Goal: Task Accomplishment & Management: Use online tool/utility

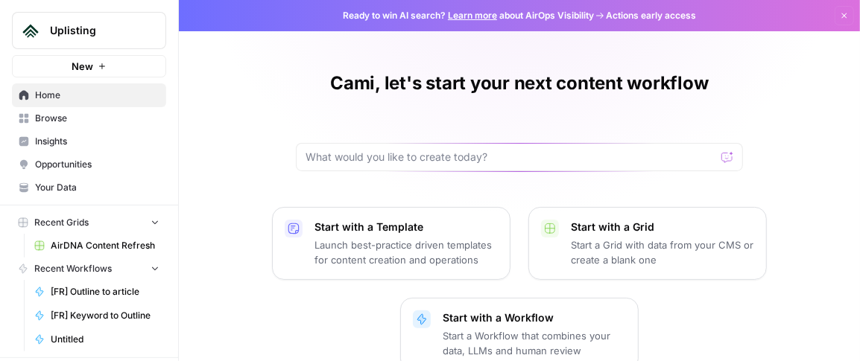
click at [69, 117] on span "Browse" at bounding box center [97, 118] width 124 height 13
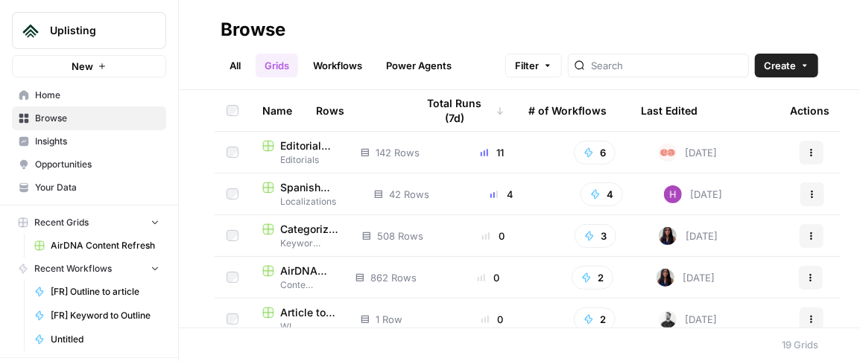
click at [290, 275] on span "AirDNA Master URL List" at bounding box center [305, 271] width 51 height 15
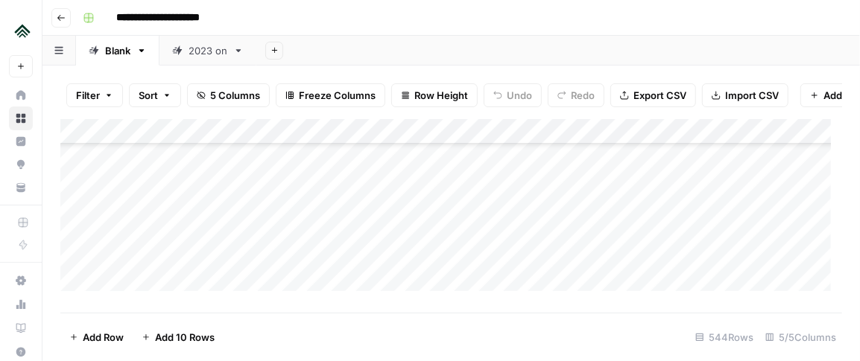
scroll to position [8877, 0]
click at [60, 13] on icon "button" at bounding box center [61, 17] width 9 height 9
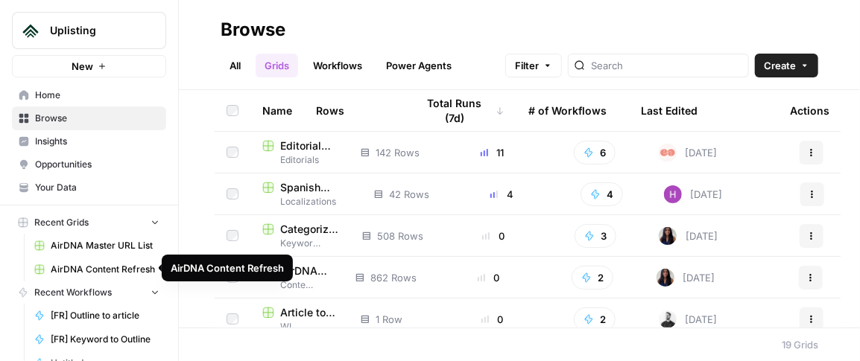
click at [89, 268] on span "AirDNA Content Refresh" at bounding box center [105, 269] width 109 height 13
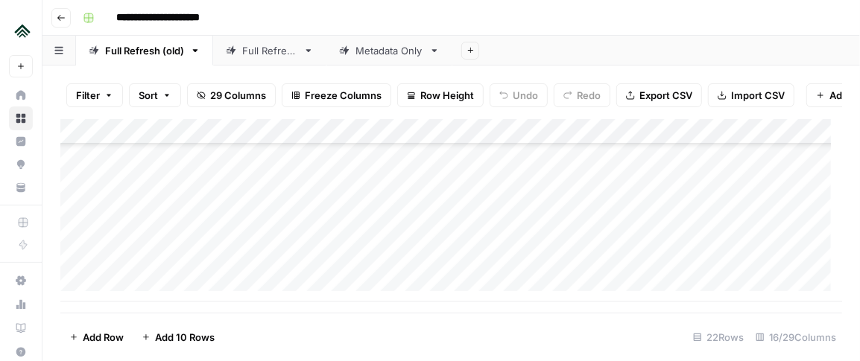
scroll to position [1320, 0]
click at [140, 291] on div "Add Column" at bounding box center [451, 210] width 782 height 183
click at [119, 288] on div "Add Column" at bounding box center [451, 210] width 782 height 183
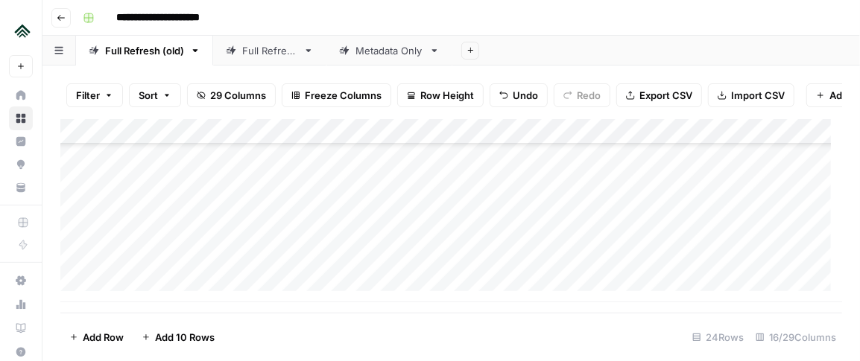
click at [124, 294] on div "Add Column" at bounding box center [451, 210] width 782 height 183
click at [127, 291] on div "Add Column" at bounding box center [451, 210] width 782 height 183
click at [190, 237] on div "Add Column" at bounding box center [451, 210] width 782 height 183
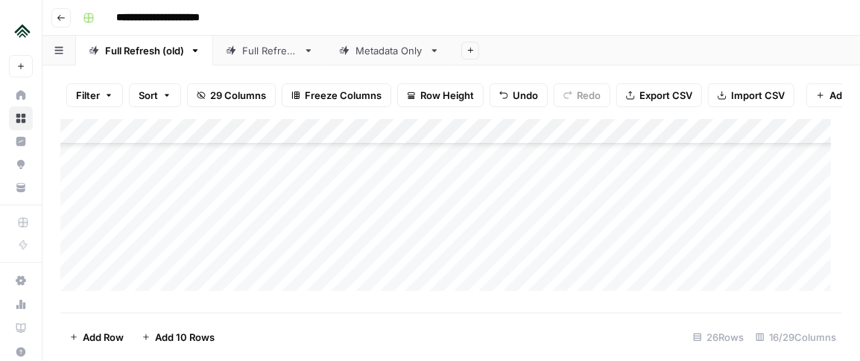
click at [215, 222] on div "Add Column" at bounding box center [451, 210] width 782 height 183
click at [648, 242] on div "Add Column" at bounding box center [451, 210] width 782 height 183
click at [209, 265] on div "Add Column" at bounding box center [451, 210] width 782 height 183
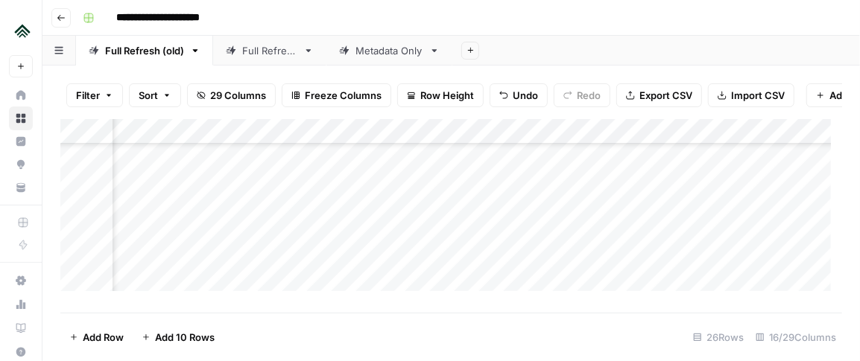
scroll to position [1427, 578]
click at [423, 184] on div "Add Column" at bounding box center [451, 210] width 782 height 183
click at [399, 192] on div "Add Column" at bounding box center [451, 210] width 782 height 183
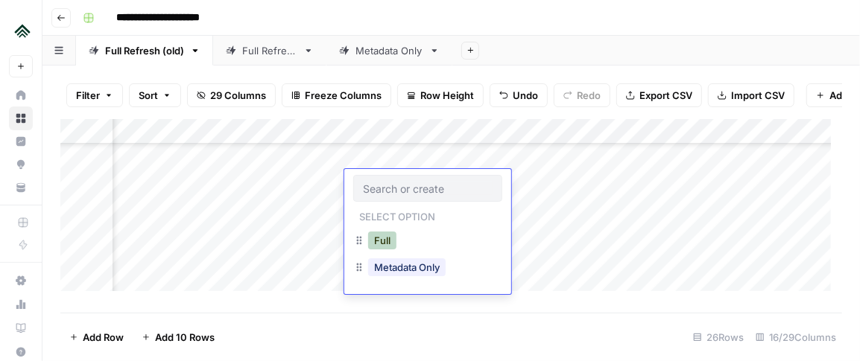
click at [382, 241] on button "Full" at bounding box center [382, 241] width 28 height 18
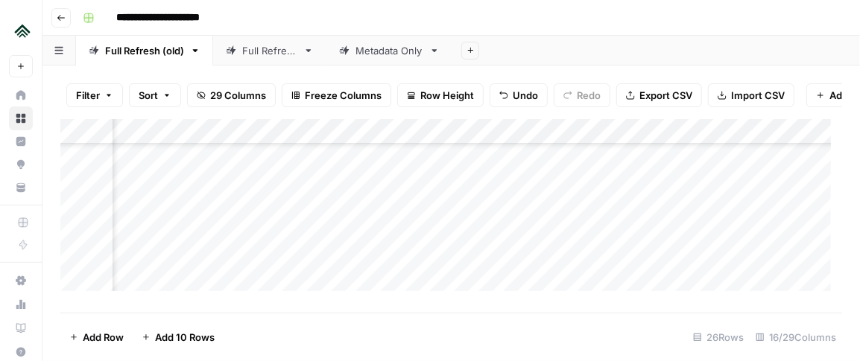
click at [562, 180] on div "Add Column" at bounding box center [451, 210] width 782 height 183
click at [308, 279] on div "Add Column" at bounding box center [451, 210] width 782 height 183
click at [432, 253] on div "Add Column" at bounding box center [451, 210] width 782 height 183
click at [648, 248] on div "Add Column" at bounding box center [451, 210] width 782 height 183
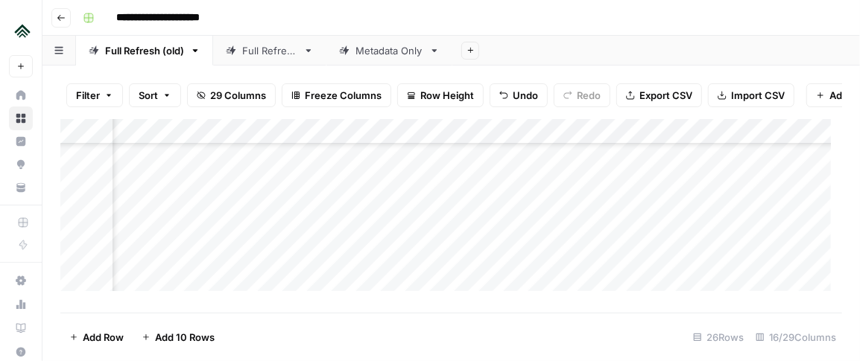
scroll to position [1427, 811]
click at [206, 268] on div "Add Column" at bounding box center [451, 210] width 782 height 183
click at [170, 266] on div "Add Column" at bounding box center [451, 210] width 782 height 183
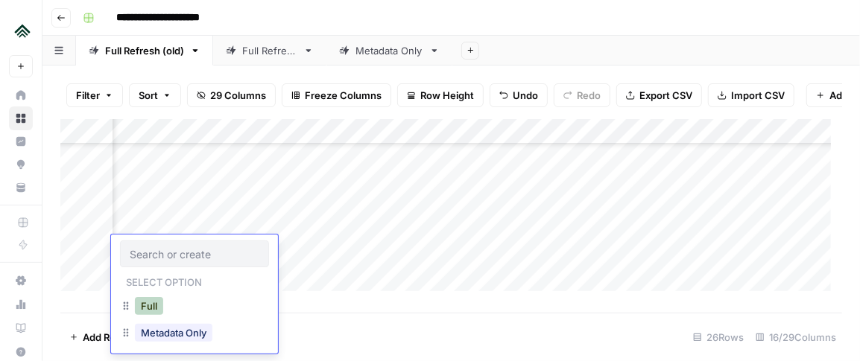
click at [153, 304] on button "Full" at bounding box center [149, 306] width 28 height 18
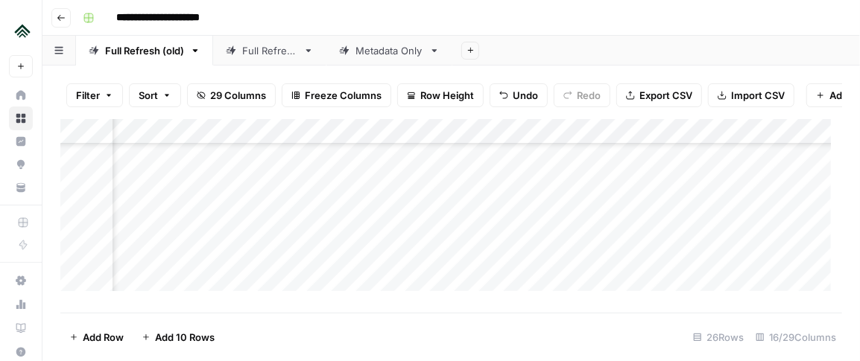
click at [333, 249] on div "Add Column" at bounding box center [451, 210] width 782 height 183
click at [195, 210] on div "Add Column" at bounding box center [451, 210] width 782 height 183
click at [323, 197] on div "Add Column" at bounding box center [451, 210] width 782 height 183
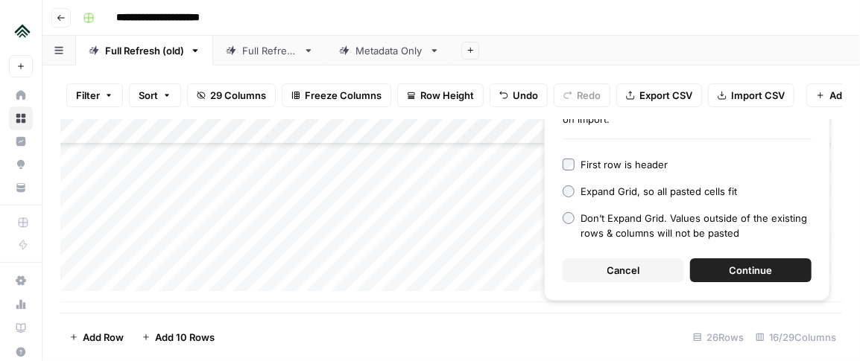
click at [730, 271] on span "Continue" at bounding box center [751, 270] width 43 height 15
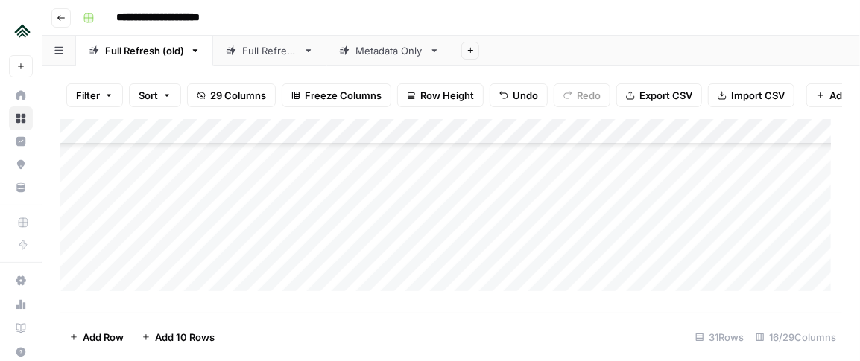
click at [513, 93] on span "Undo" at bounding box center [525, 95] width 25 height 15
click at [499, 95] on icon "button" at bounding box center [503, 95] width 9 height 9
click at [451, 180] on div "Add Column" at bounding box center [451, 210] width 782 height 183
click at [336, 192] on div "Add Column" at bounding box center [451, 210] width 782 height 183
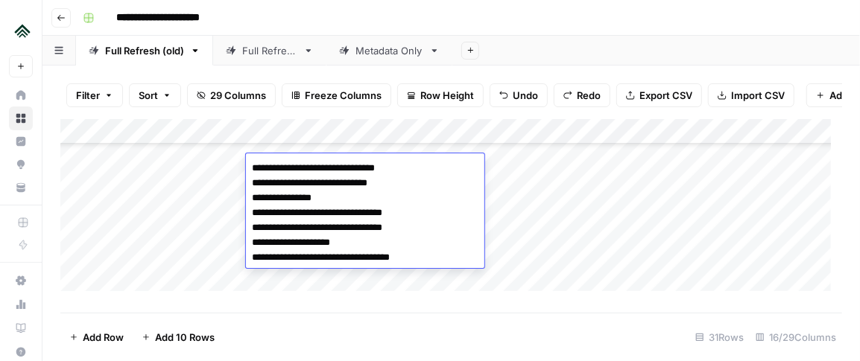
click at [417, 166] on textarea "**********" at bounding box center [365, 213] width 239 height 110
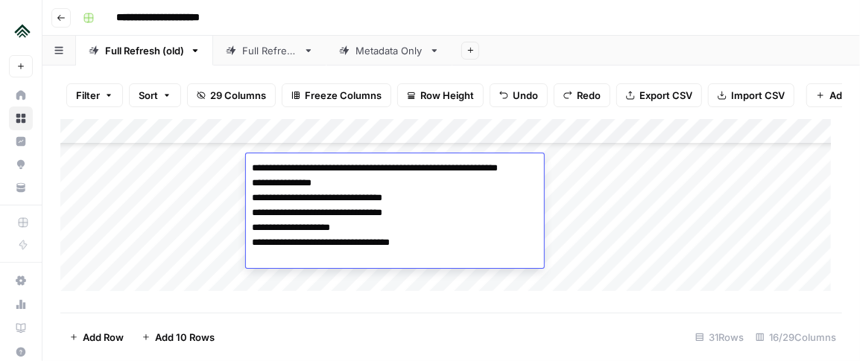
click at [343, 180] on textarea "**********" at bounding box center [395, 213] width 298 height 110
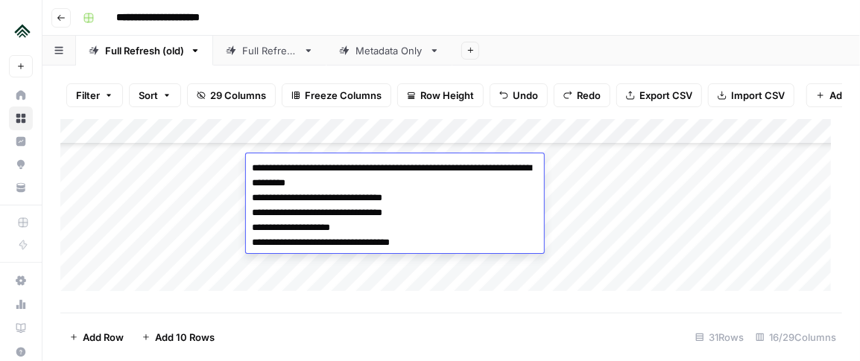
click at [402, 183] on textarea "**********" at bounding box center [395, 205] width 298 height 95
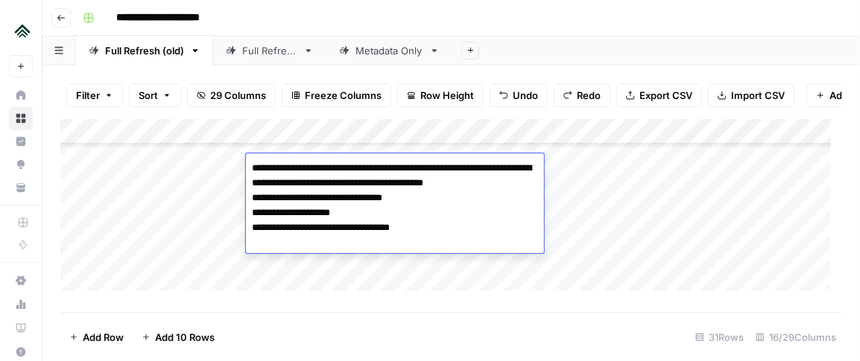
click at [363, 195] on textarea "**********" at bounding box center [395, 205] width 298 height 95
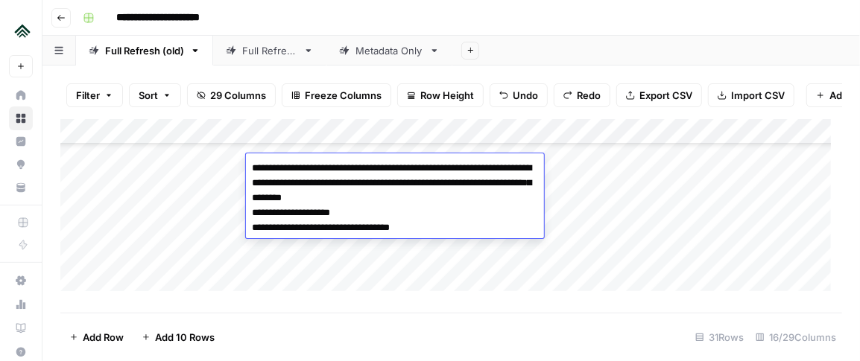
click at [479, 198] on textarea "**********" at bounding box center [395, 198] width 298 height 80
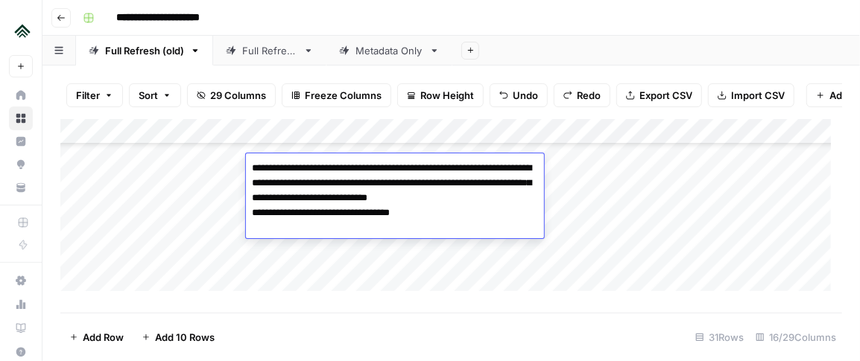
click at [364, 210] on textarea "**********" at bounding box center [395, 198] width 298 height 80
type textarea "**********"
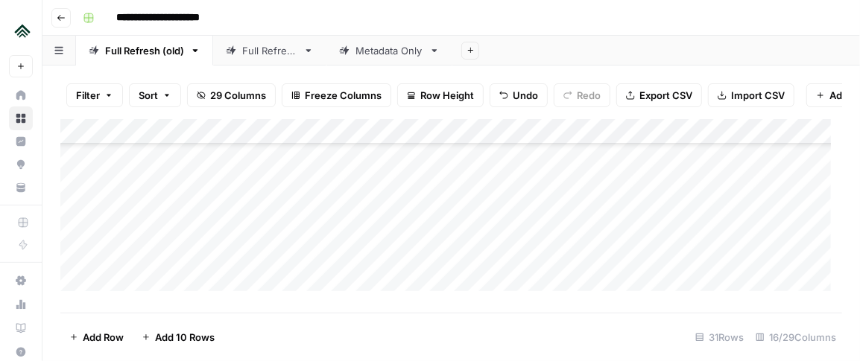
click at [472, 262] on div "Add Column" at bounding box center [451, 210] width 782 height 183
click at [340, 253] on div "Add Column" at bounding box center [451, 210] width 782 height 183
click at [442, 201] on div "Add Column" at bounding box center [451, 210] width 782 height 183
click at [651, 215] on div "Add Column" at bounding box center [451, 210] width 782 height 183
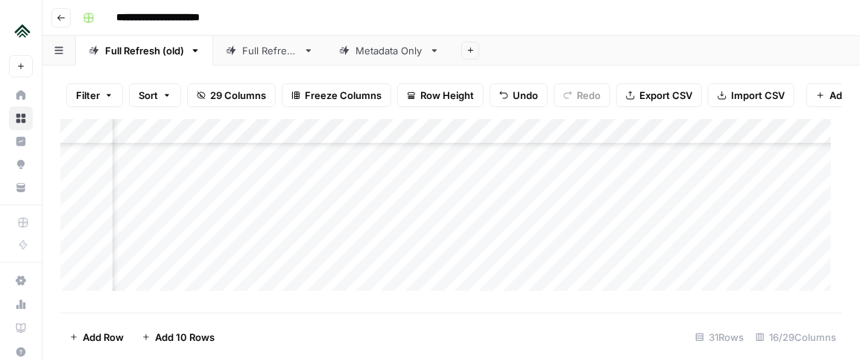
scroll to position [1553, 549]
click at [410, 200] on div "Add Column" at bounding box center [451, 210] width 782 height 183
click at [430, 206] on div "Add Column" at bounding box center [451, 210] width 782 height 183
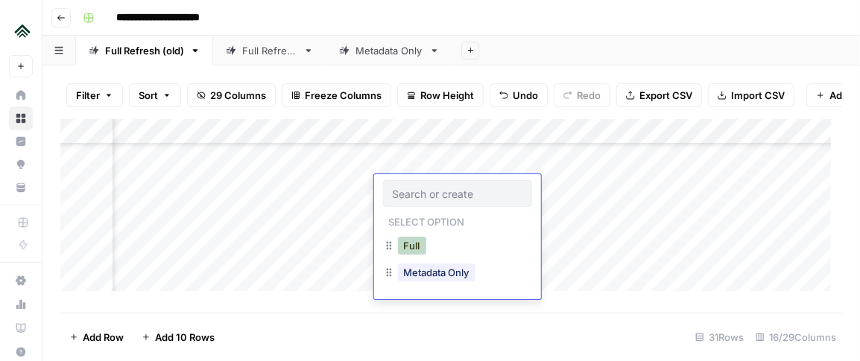
click at [413, 245] on button "Full" at bounding box center [412, 246] width 28 height 18
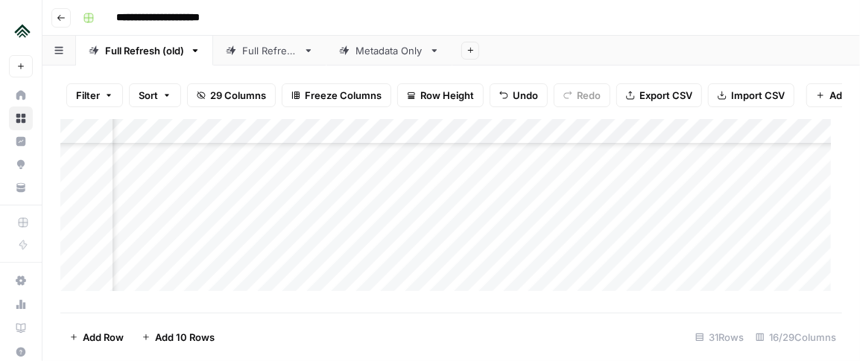
click at [593, 186] on div "Add Column" at bounding box center [451, 210] width 782 height 183
click at [159, 280] on div "Add Column" at bounding box center [451, 210] width 782 height 183
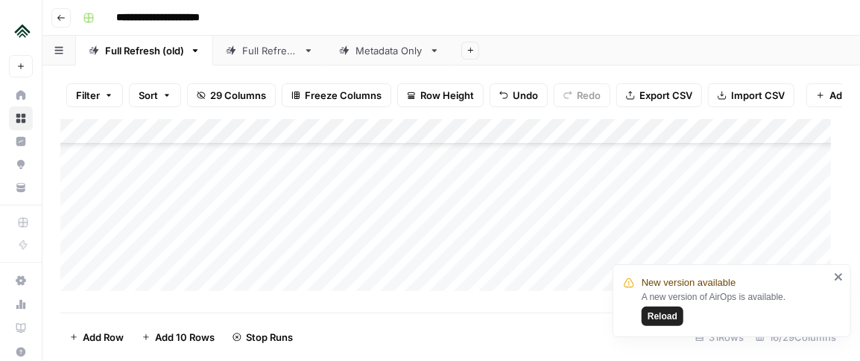
click at [297, 264] on div "Add Column" at bounding box center [451, 210] width 782 height 183
click at [650, 247] on div "Add Column" at bounding box center [451, 210] width 782 height 183
click at [417, 203] on div "Add Column" at bounding box center [451, 210] width 782 height 183
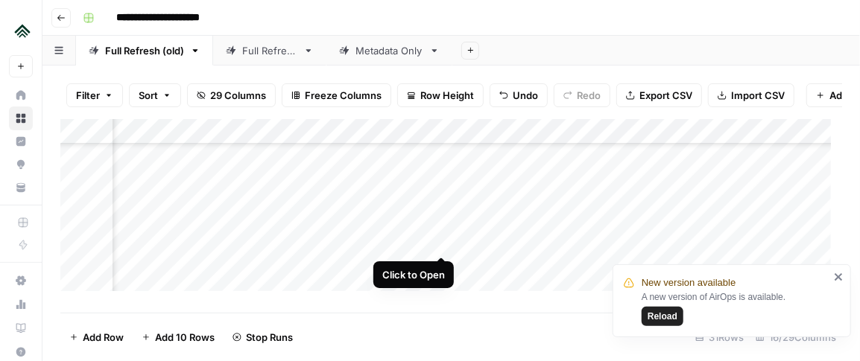
click at [437, 198] on div "Add Column" at bounding box center [451, 210] width 782 height 183
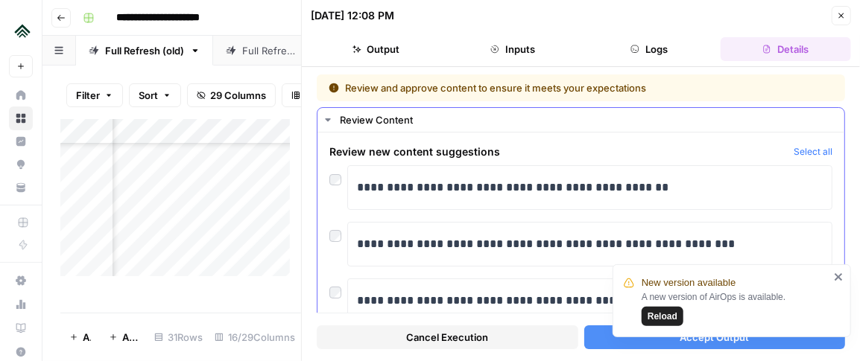
click at [806, 151] on button "Select all" at bounding box center [813, 152] width 39 height 15
click at [658, 344] on div "New version available A new version of AirOps is available. Reload" at bounding box center [729, 347] width 239 height 6
click at [595, 338] on button "Accept Output" at bounding box center [715, 338] width 262 height 24
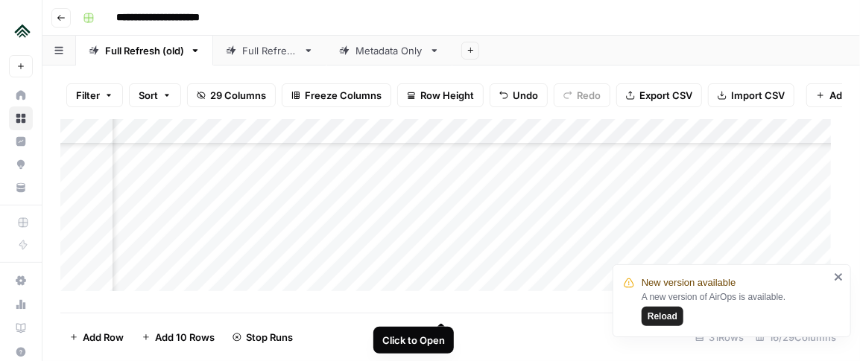
click at [440, 268] on div "Add Column" at bounding box center [451, 210] width 782 height 183
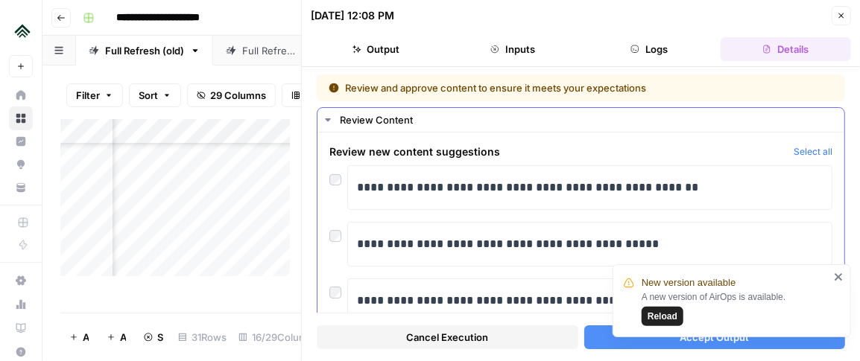
click at [795, 150] on button "Select all" at bounding box center [813, 152] width 39 height 15
click at [593, 342] on button "Accept Output" at bounding box center [715, 338] width 262 height 24
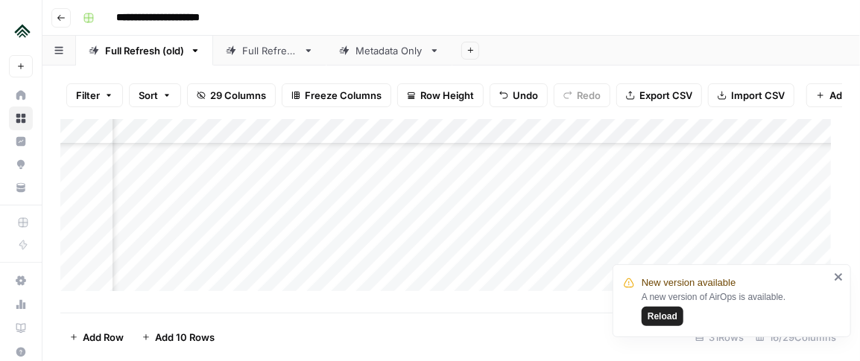
scroll to position [1549, 614]
click at [375, 287] on div "Add Column" at bounding box center [451, 210] width 782 height 183
click at [372, 276] on div "Add Column" at bounding box center [451, 210] width 782 height 183
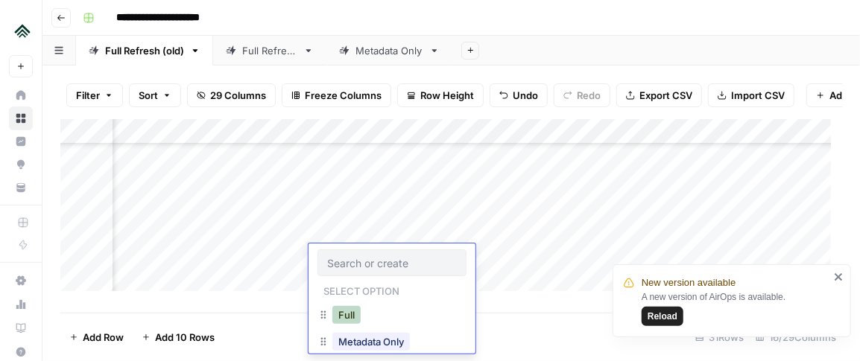
click at [350, 309] on button "Full" at bounding box center [346, 315] width 28 height 18
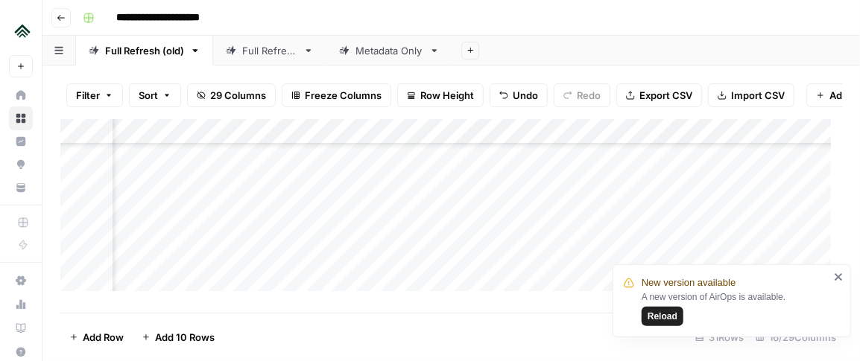
click at [521, 254] on div "Add Column" at bounding box center [451, 210] width 782 height 183
click at [415, 253] on div "Add Column" at bounding box center [451, 210] width 782 height 183
click at [599, 247] on div "Add Column" at bounding box center [451, 210] width 782 height 183
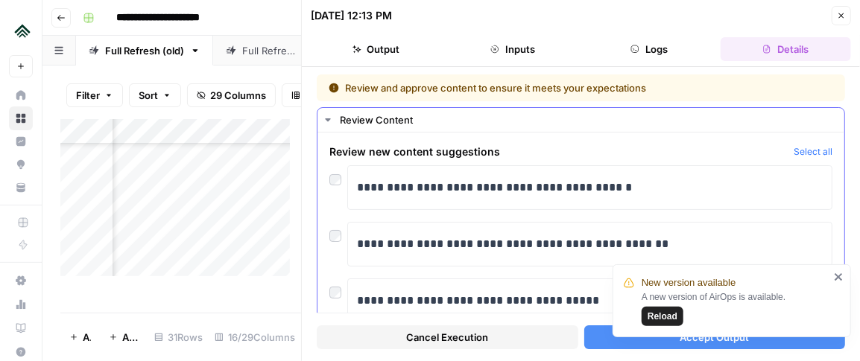
click at [803, 154] on button "Select all" at bounding box center [813, 152] width 39 height 15
click at [591, 340] on button "Accept Output" at bounding box center [715, 338] width 262 height 24
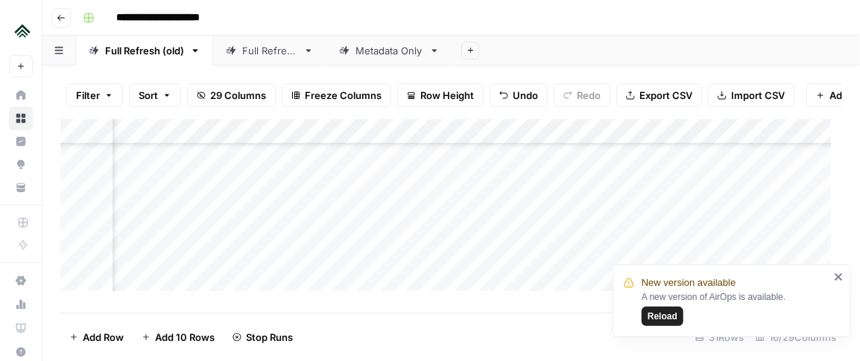
click at [399, 262] on div "Add Column" at bounding box center [451, 210] width 782 height 183
click at [595, 247] on div "Add Column" at bounding box center [451, 210] width 782 height 183
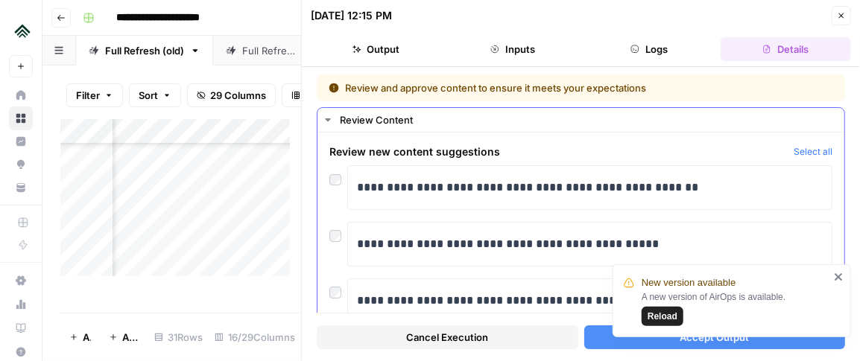
click at [806, 147] on button "Select all" at bounding box center [813, 152] width 39 height 15
click at [593, 340] on button "Accept Output" at bounding box center [715, 338] width 262 height 24
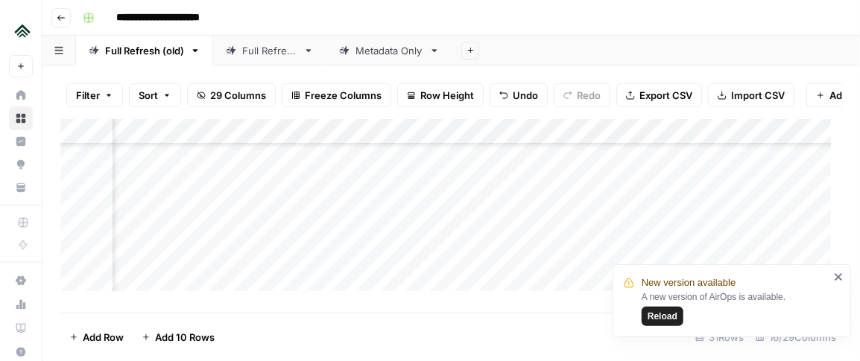
scroll to position [1567, 614]
click at [476, 177] on div "Add Column" at bounding box center [451, 210] width 782 height 183
click at [578, 171] on div "Add Column" at bounding box center [451, 210] width 782 height 183
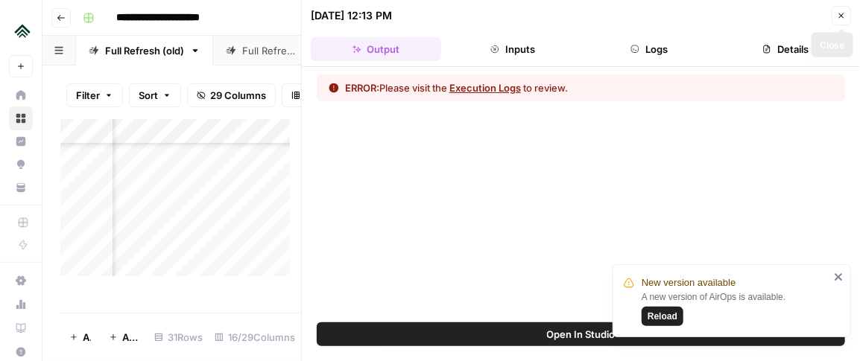
click at [842, 13] on icon "button" at bounding box center [841, 15] width 9 height 9
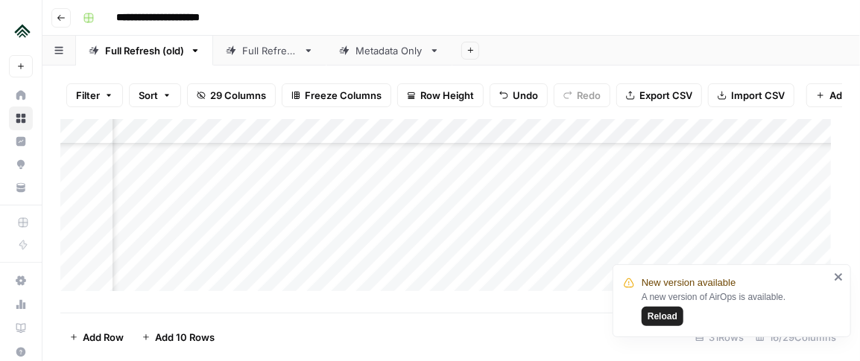
click at [602, 171] on div "Add Column" at bounding box center [451, 210] width 782 height 183
